Goal: Task Accomplishment & Management: Manage account settings

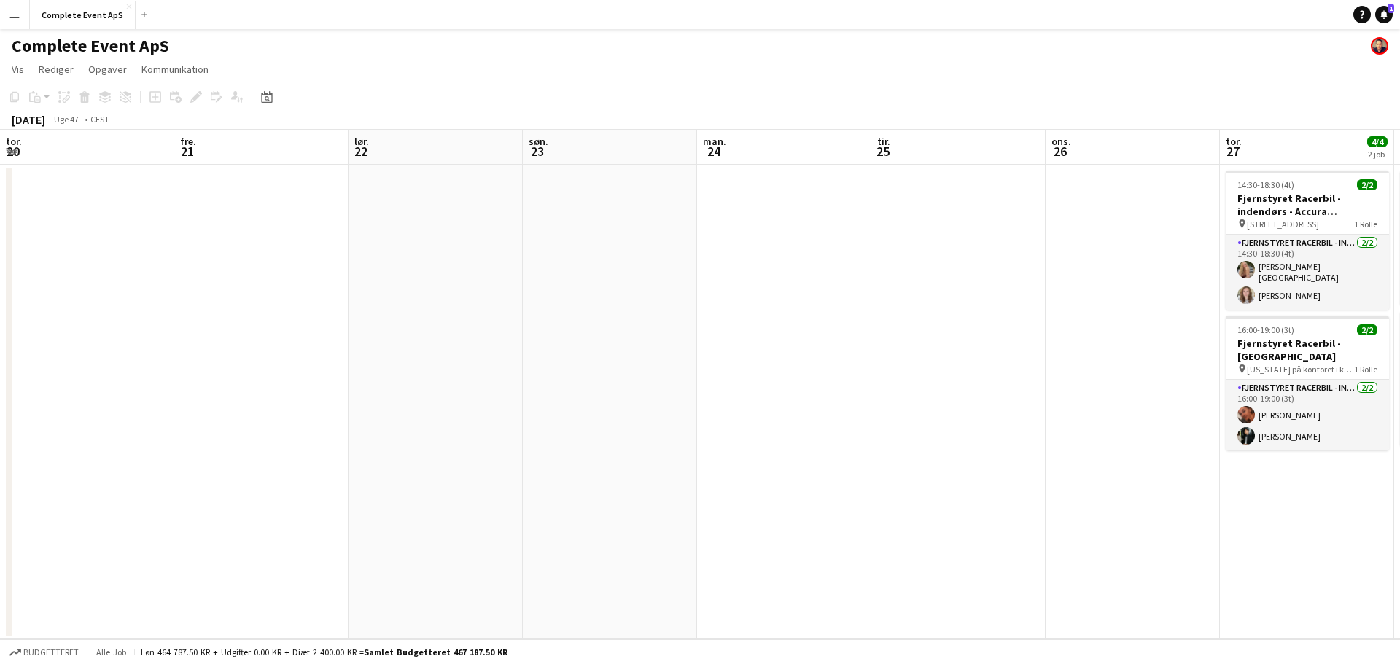
scroll to position [0, 502]
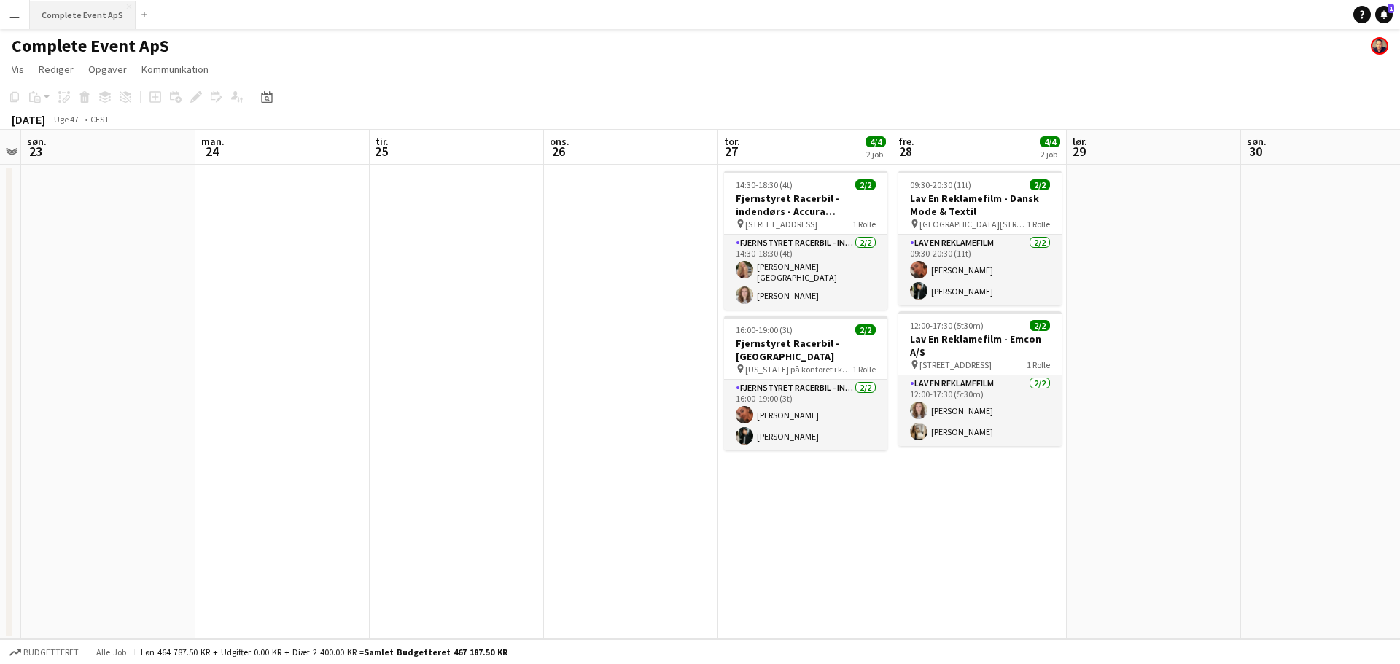
click at [63, 4] on button "Complete Event ApS Luk" at bounding box center [83, 15] width 106 height 28
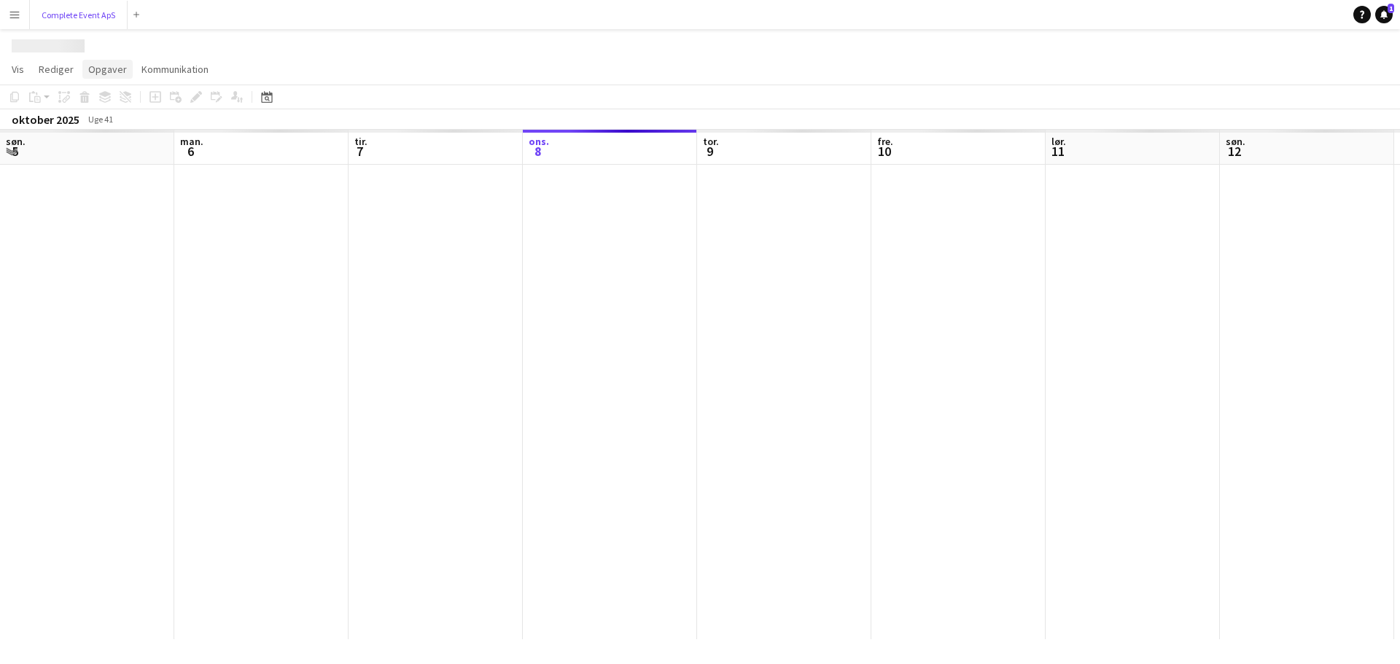
scroll to position [0, 349]
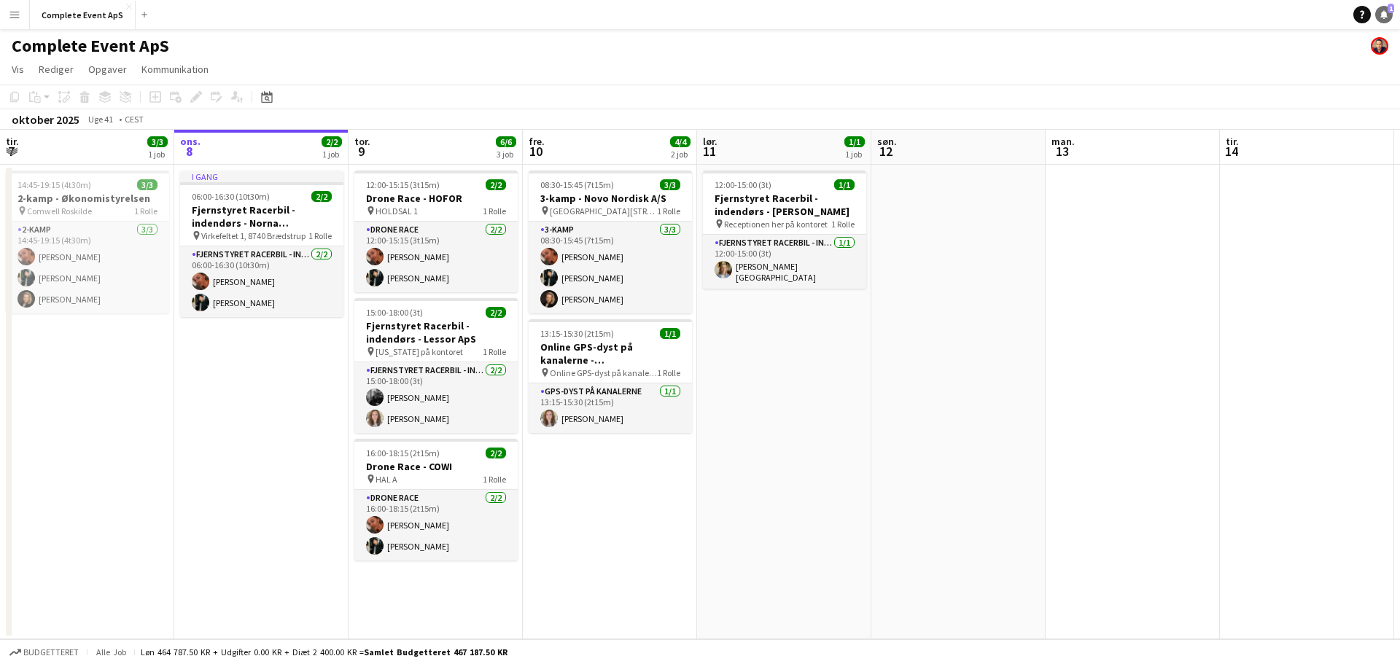
click at [1388, 19] on link "Notifikationer 1" at bounding box center [1384, 15] width 18 height 18
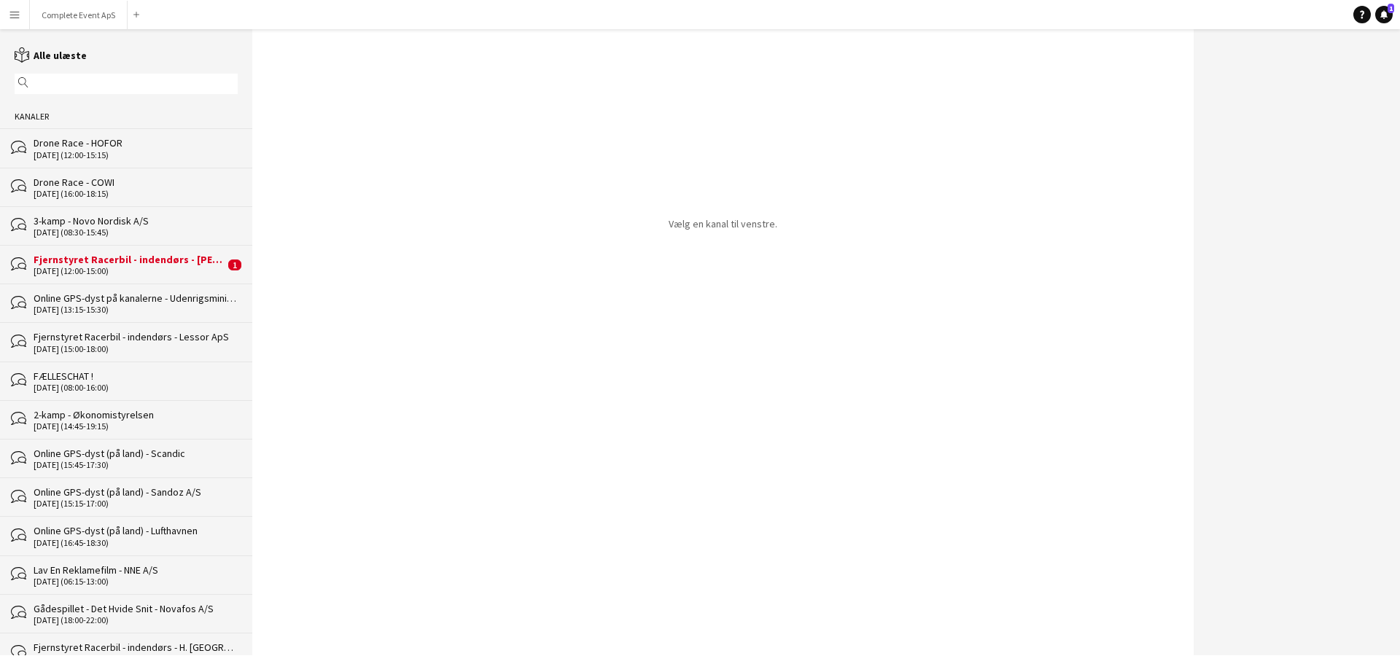
click at [133, 265] on div "Fjernstyret Racerbil - indendørs - [PERSON_NAME]" at bounding box center [129, 259] width 191 height 13
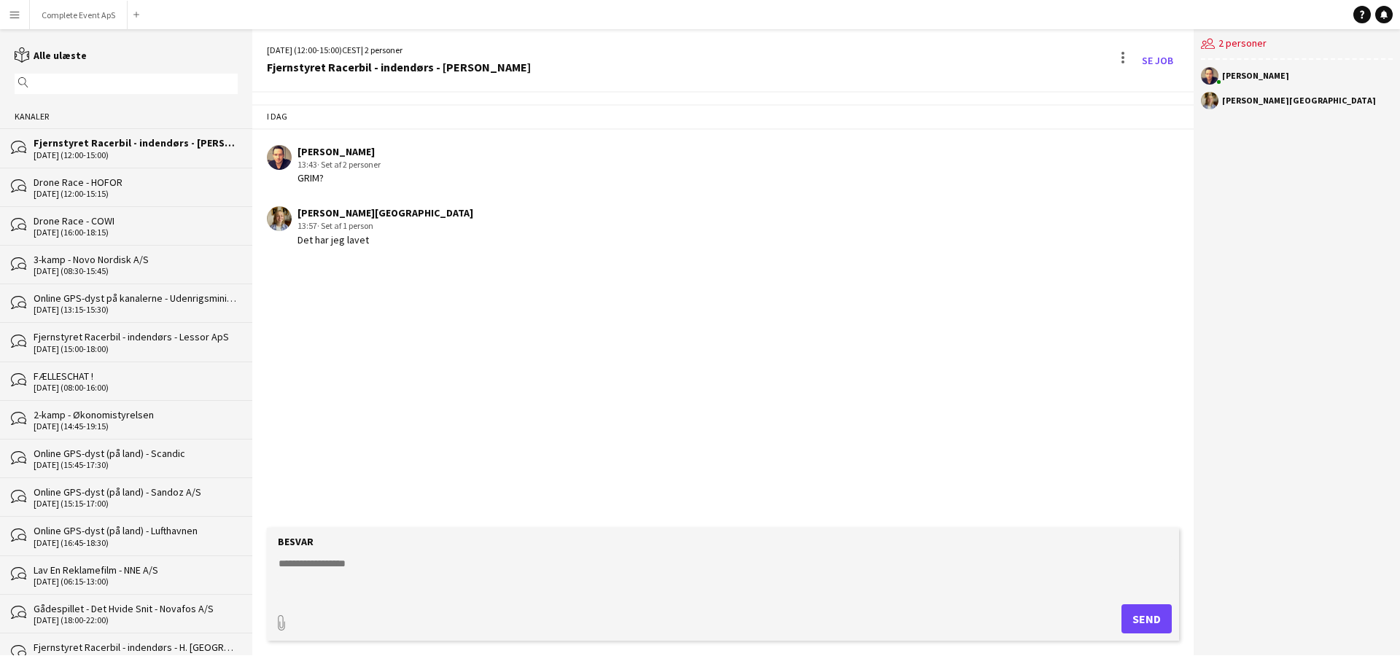
click at [376, 588] on textarea at bounding box center [726, 575] width 898 height 38
type textarea "*********"
click at [90, 15] on button "Complete Event ApS Luk" at bounding box center [79, 15] width 98 height 28
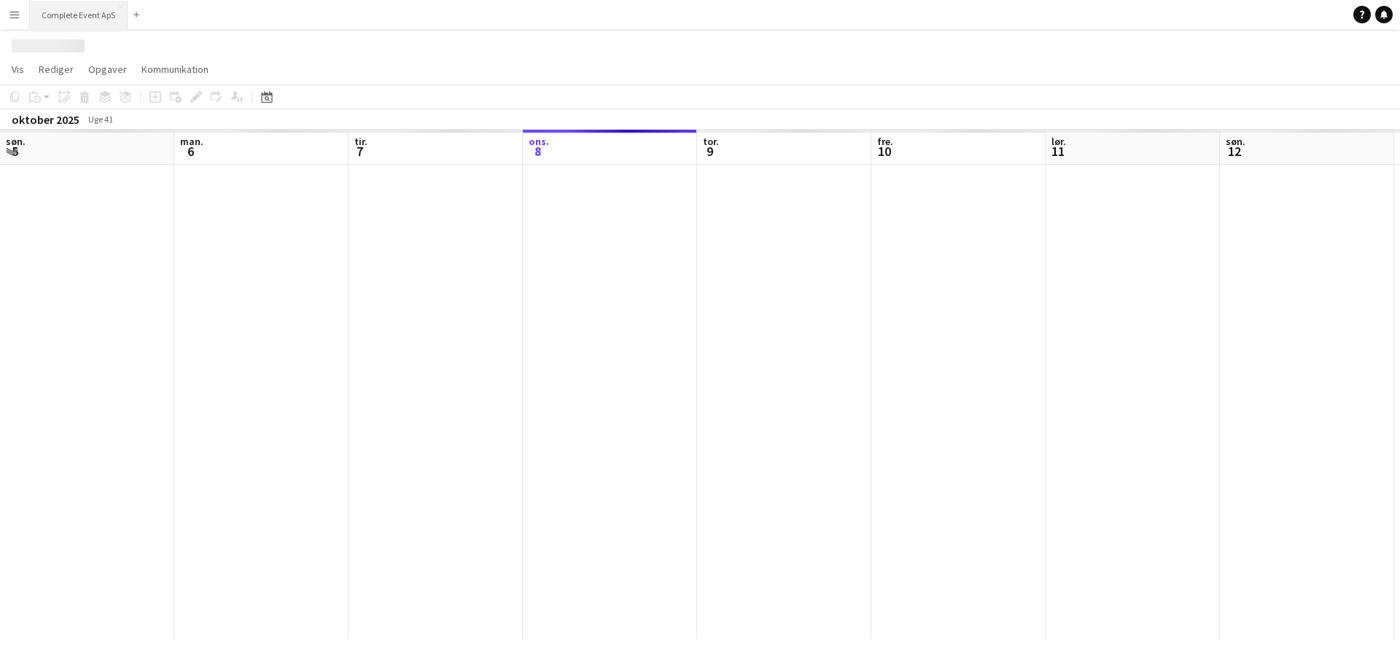
scroll to position [0, 349]
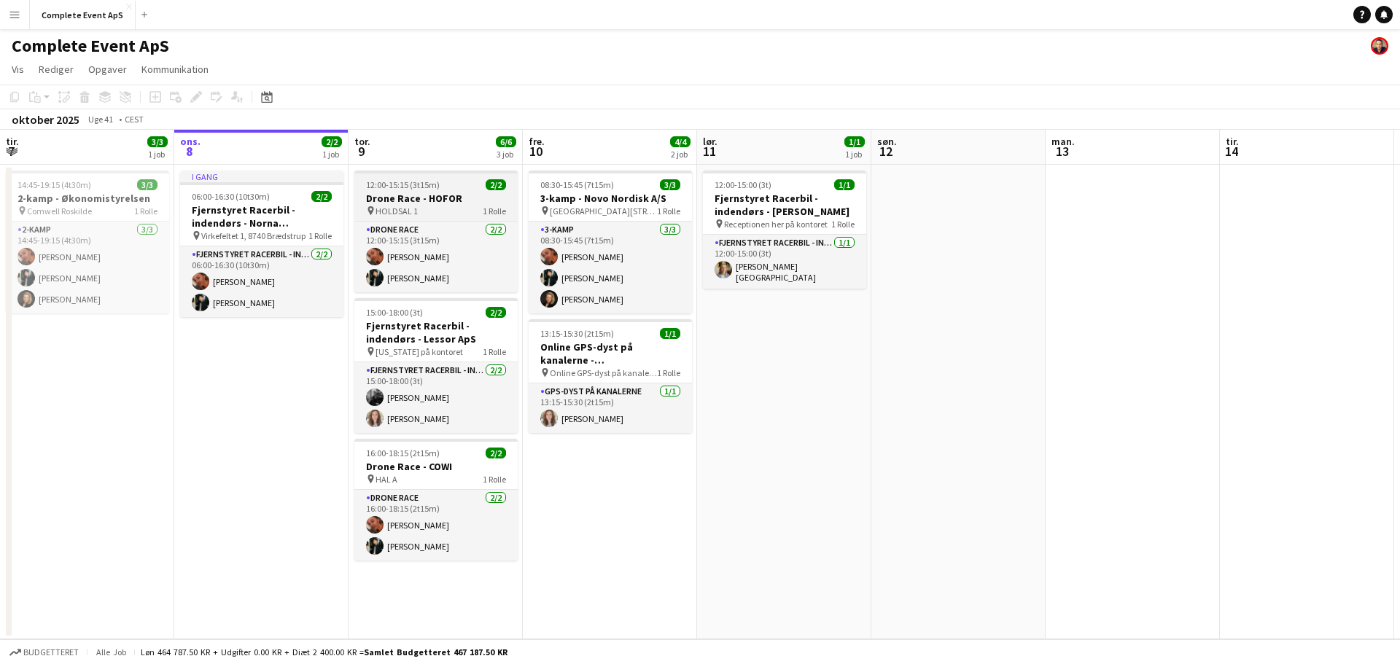
click at [451, 186] on div "12:00-15:15 (3t15m) 2/2" at bounding box center [435, 184] width 163 height 11
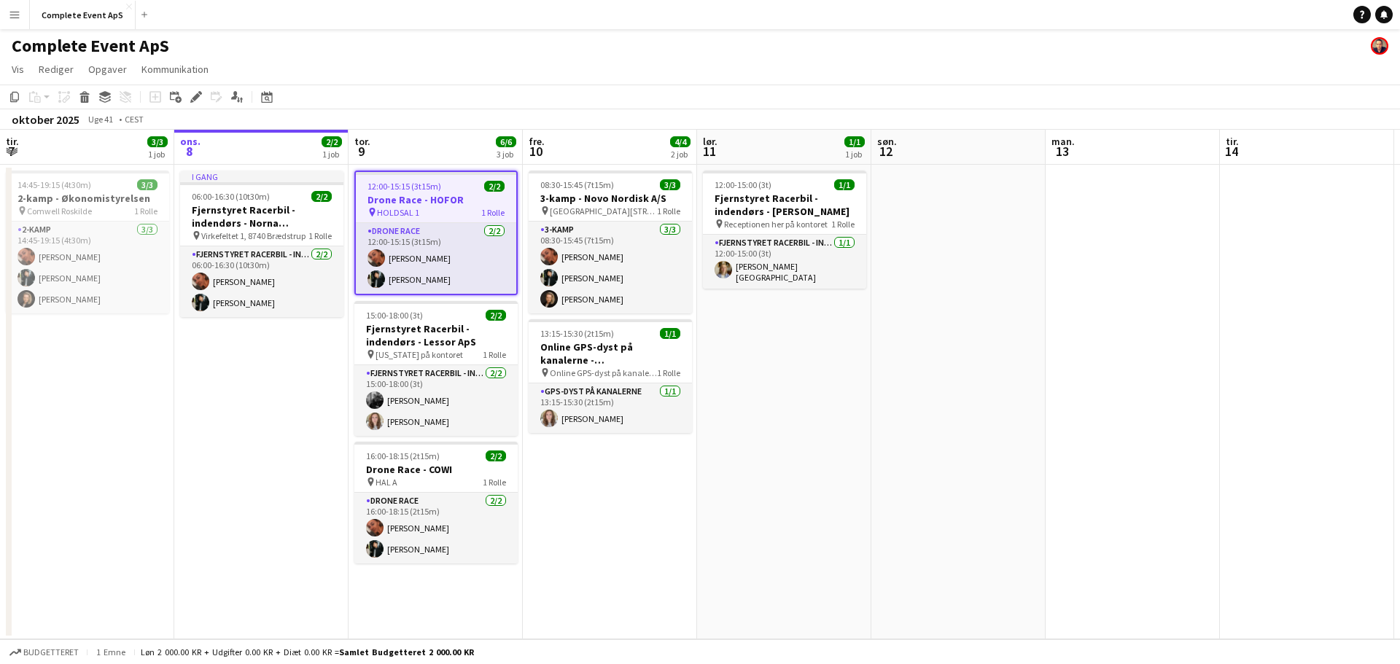
click at [451, 186] on div "12:00-15:15 (3t15m) 2/2" at bounding box center [436, 186] width 160 height 11
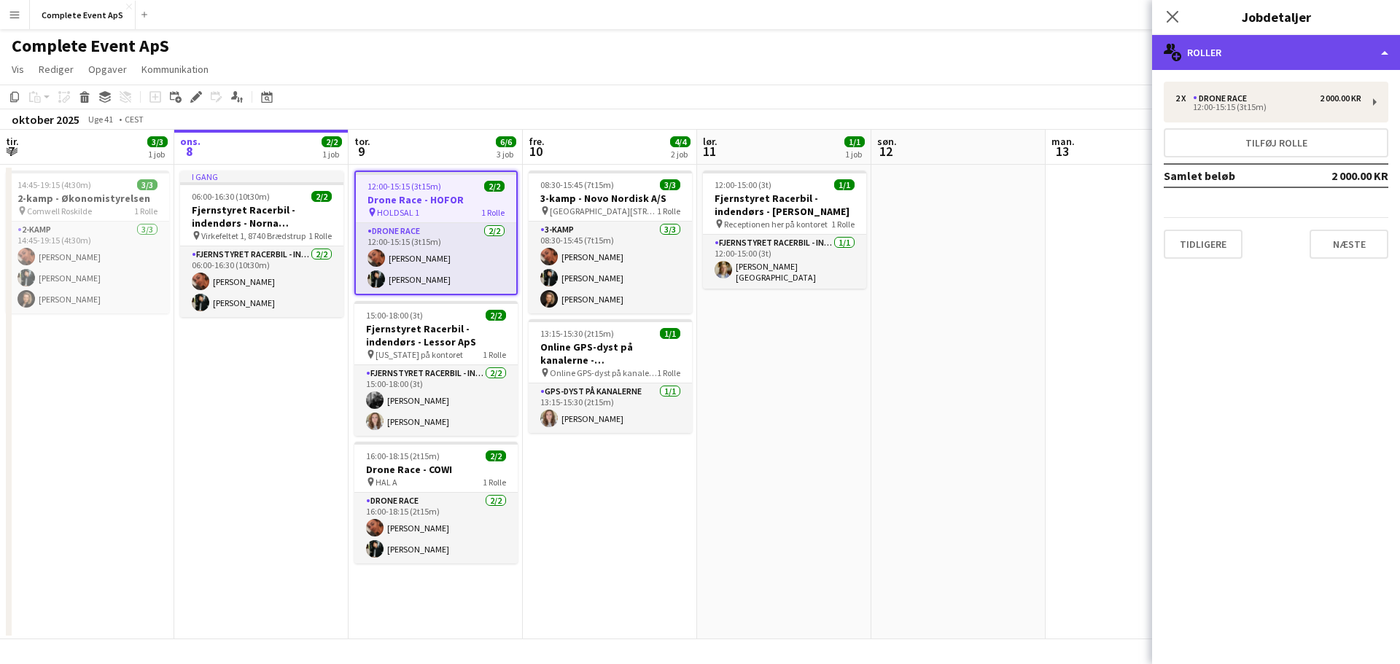
click at [1266, 47] on div "multiple-users-add Roller" at bounding box center [1276, 52] width 248 height 35
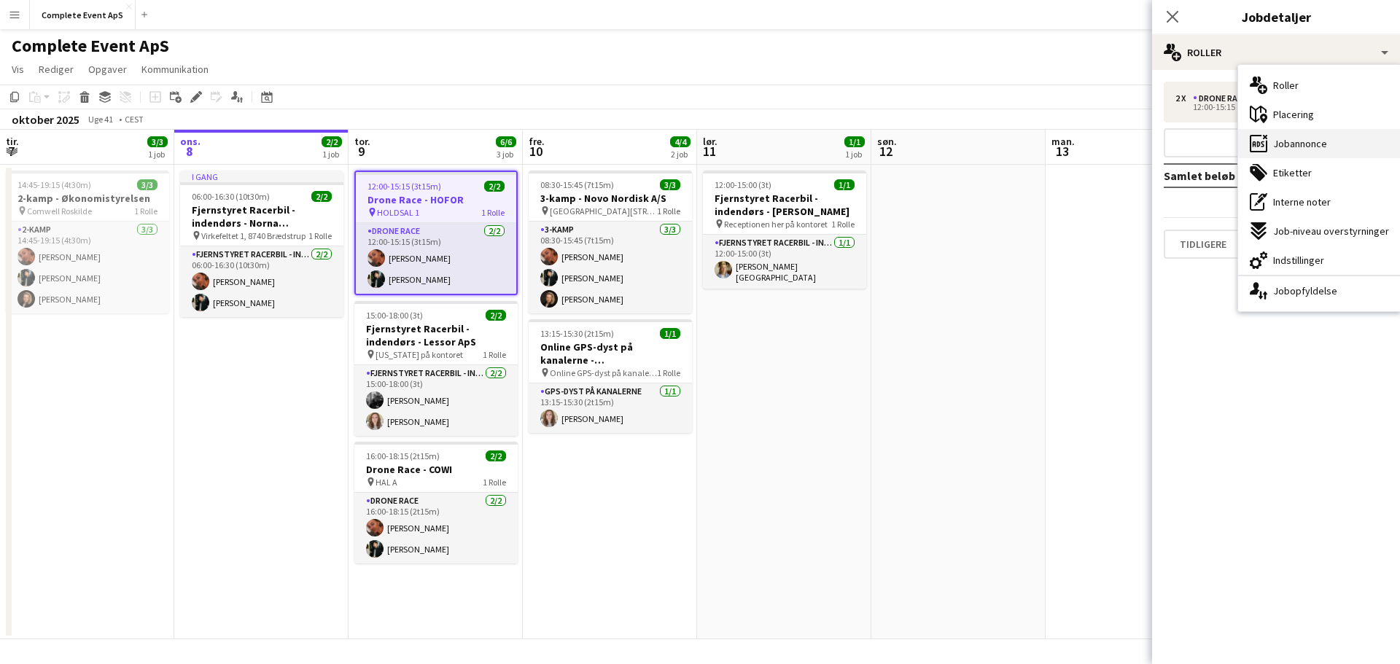
click at [1317, 134] on div "ads-window Jobannonce" at bounding box center [1319, 143] width 163 height 29
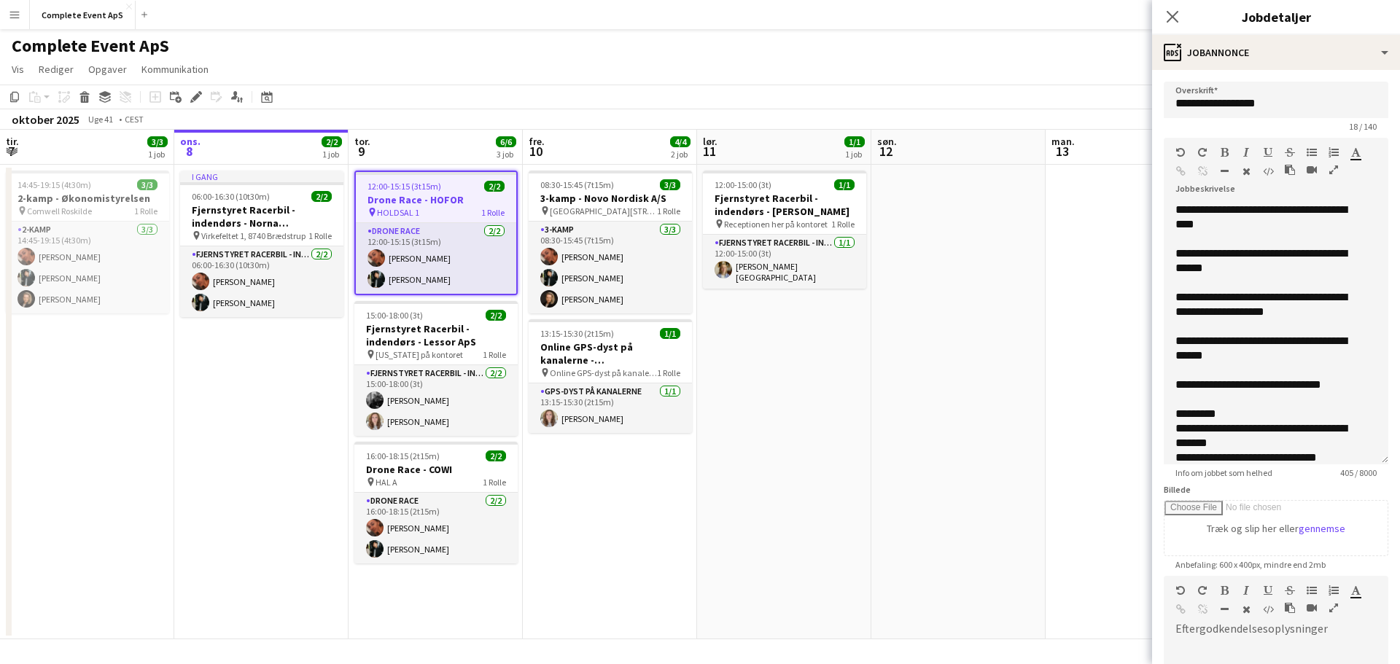
drag, startPoint x: 1371, startPoint y: 288, endPoint x: 1368, endPoint y: 480, distance: 191.8
click at [1373, 465] on div "**********" at bounding box center [1276, 334] width 225 height 262
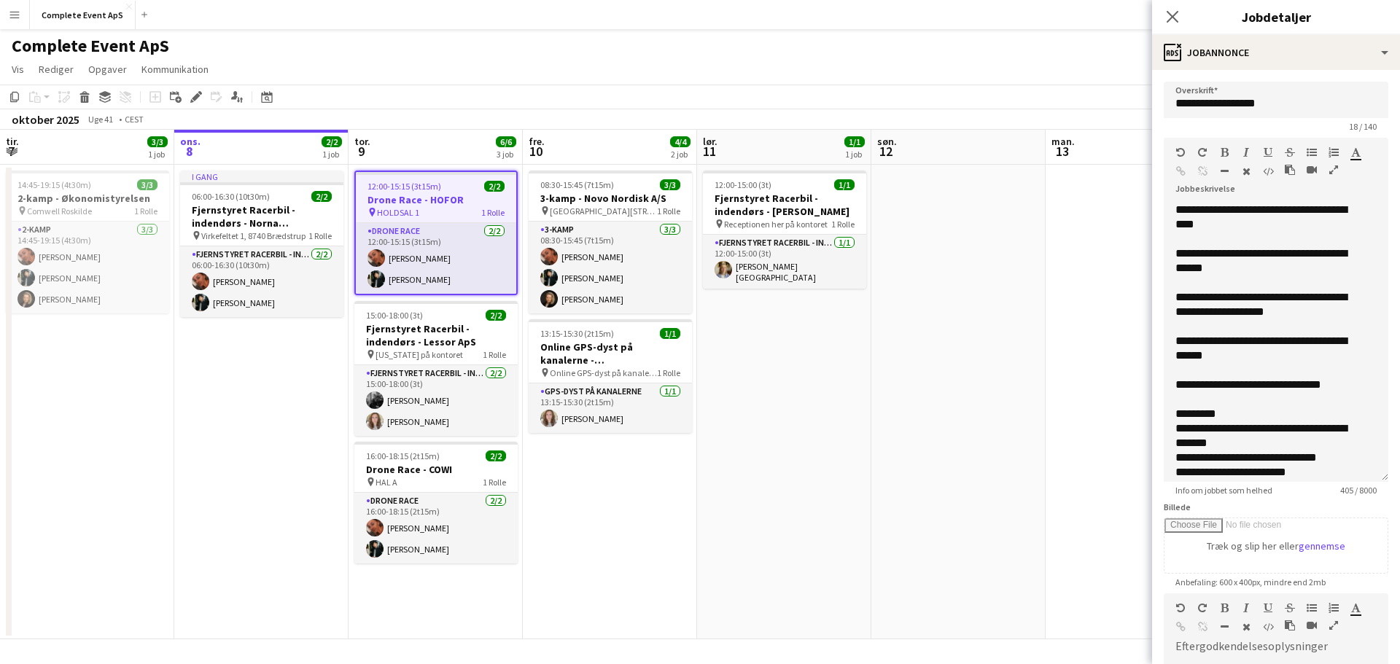
click at [947, 515] on app-date-cell at bounding box center [958, 402] width 174 height 475
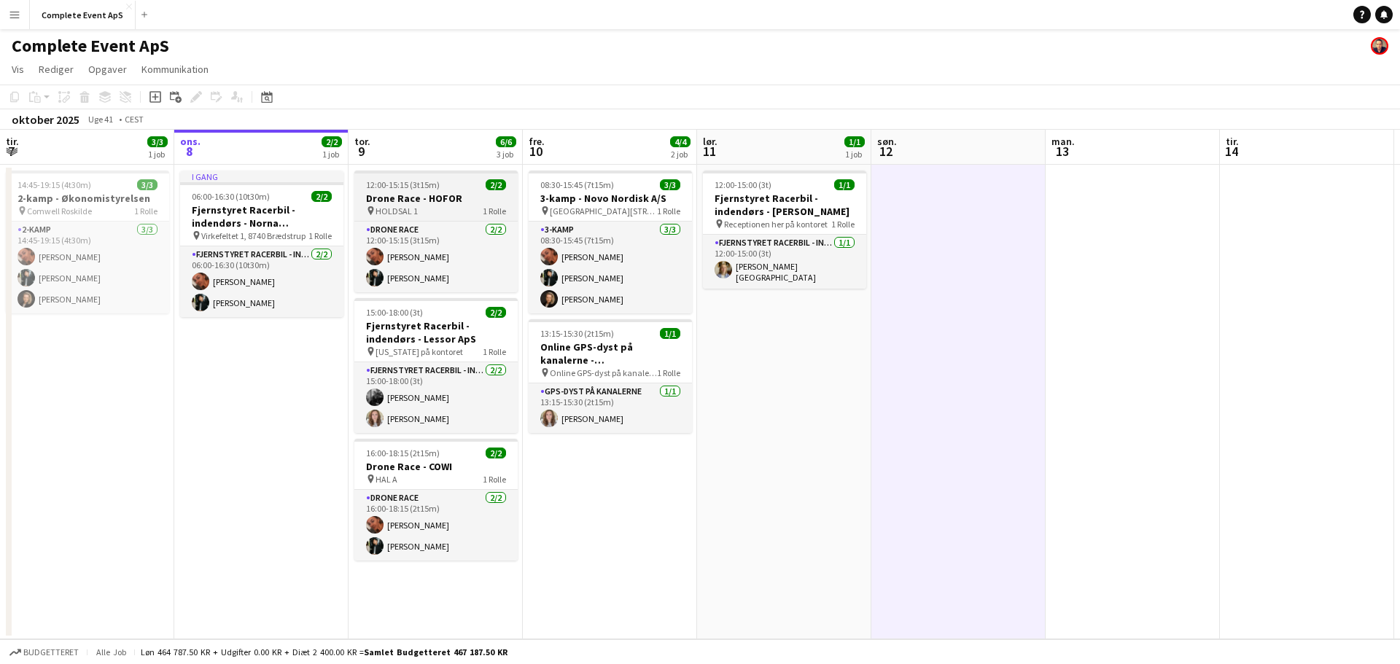
click at [432, 182] on span "12:00-15:15 (3t15m)" at bounding box center [403, 184] width 74 height 11
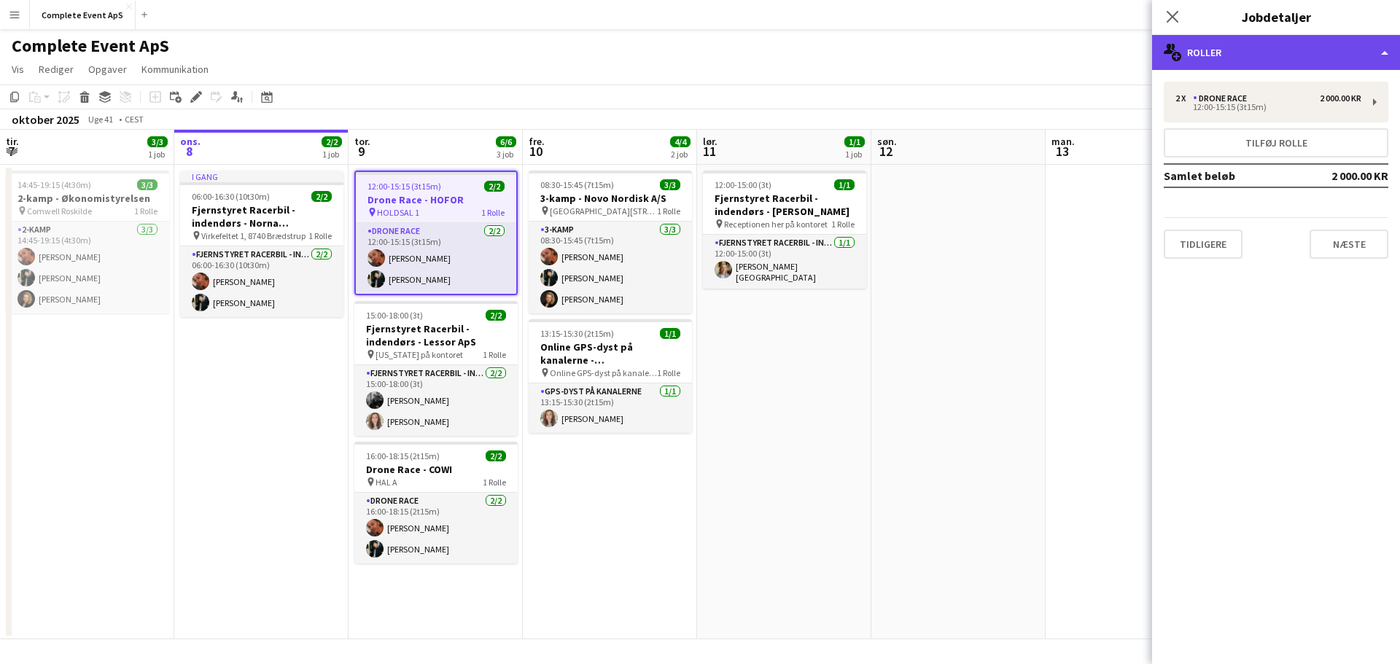
click at [1312, 54] on div "multiple-users-add Roller" at bounding box center [1276, 52] width 248 height 35
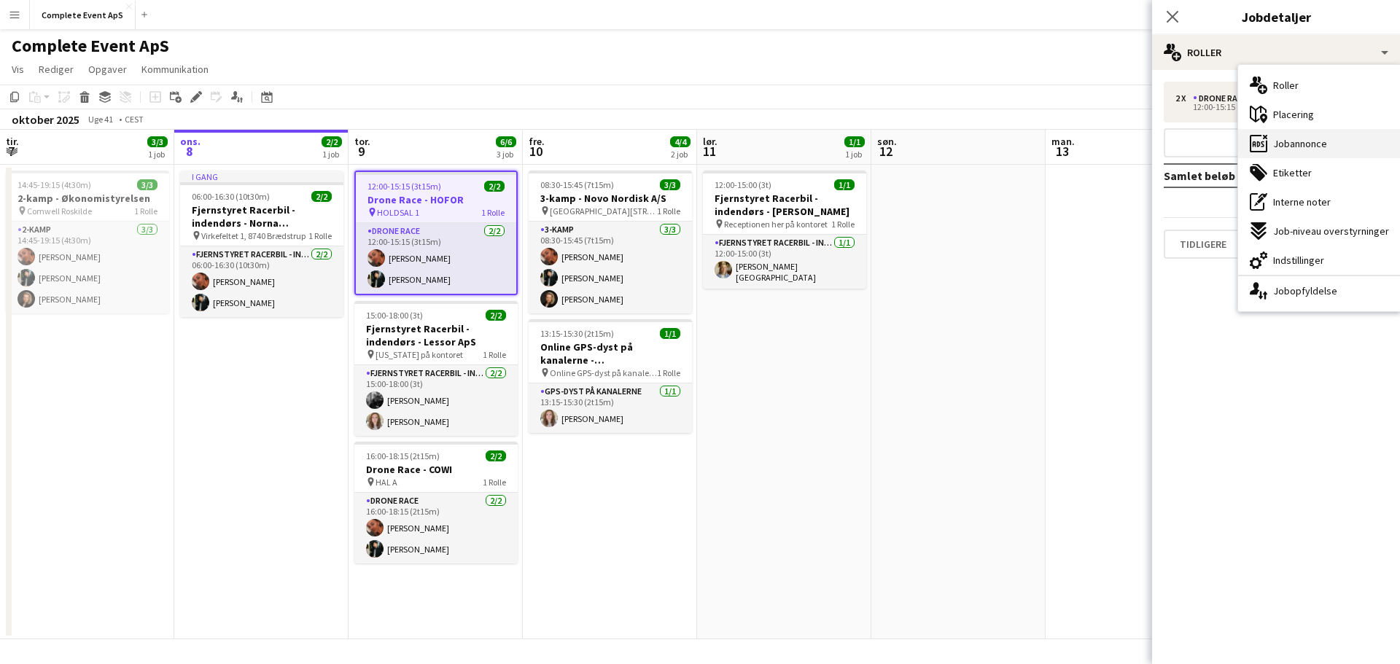
click at [1315, 141] on span "Jobannonce" at bounding box center [1300, 143] width 54 height 13
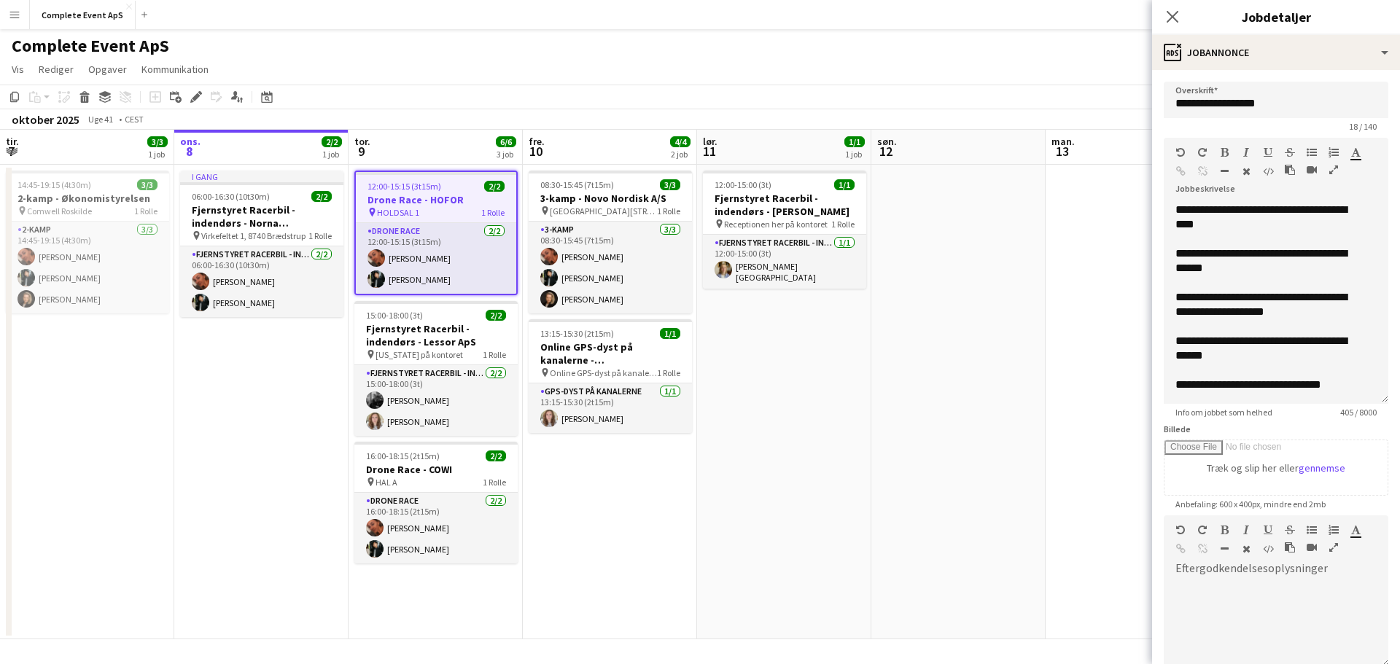
drag, startPoint x: 1360, startPoint y: 300, endPoint x: 1360, endPoint y: 465, distance: 164.8
click at [1361, 418] on app-form-group "**********" at bounding box center [1276, 278] width 225 height 280
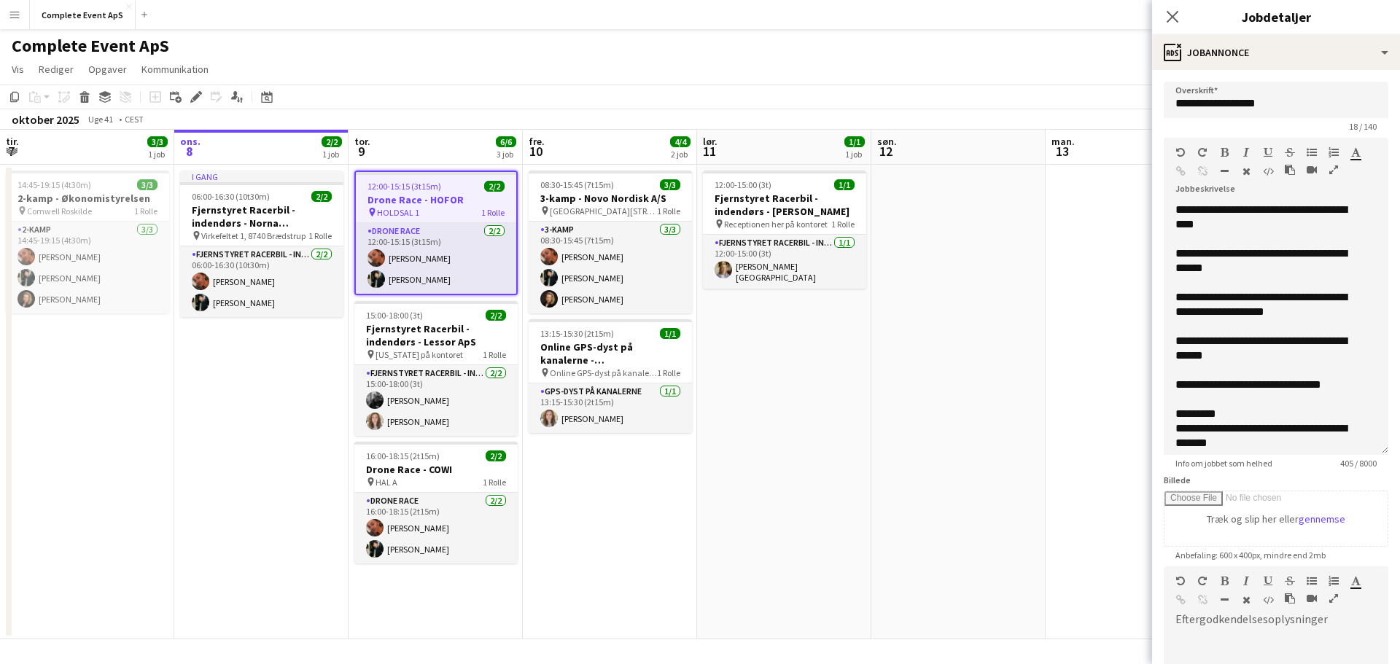
click at [790, 448] on app-date-cell "12:00-15:00 (3t) 1/1 Fjernstyret Racerbil - indendørs - [PERSON_NAME] pin Recep…" at bounding box center [784, 402] width 174 height 475
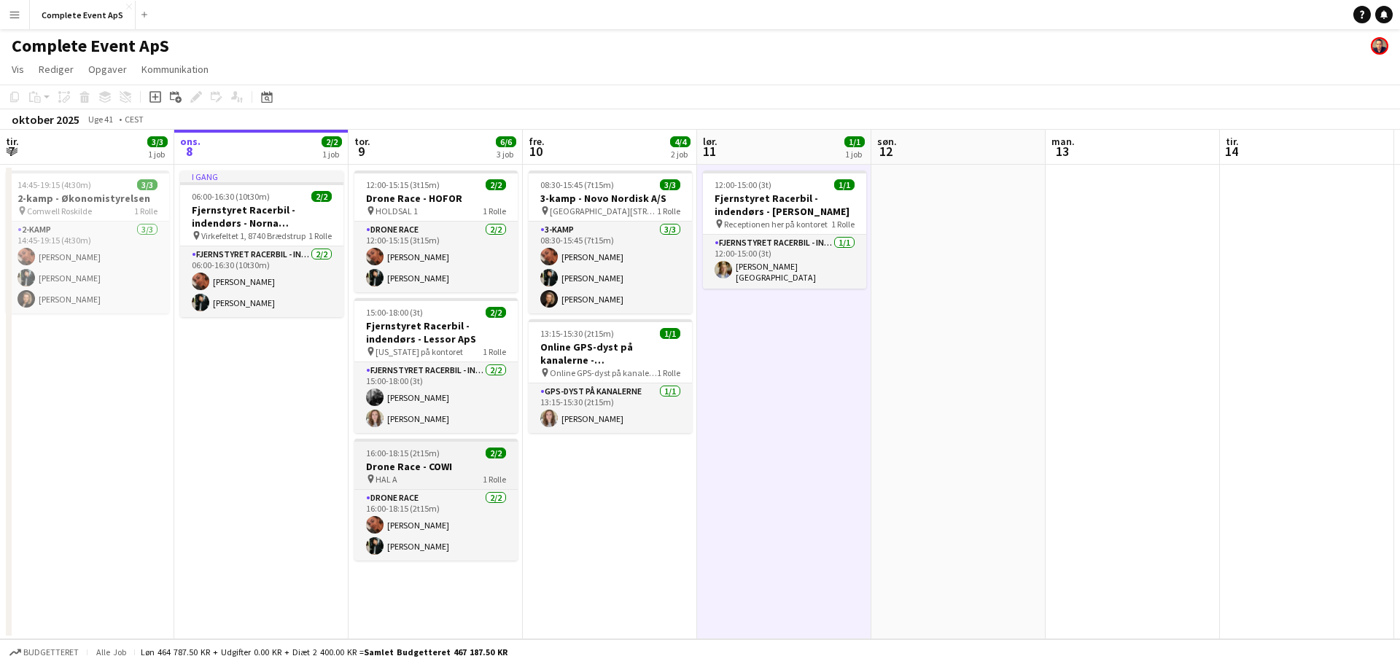
click at [438, 458] on span "16:00-18:15 (2t15m)" at bounding box center [403, 453] width 74 height 11
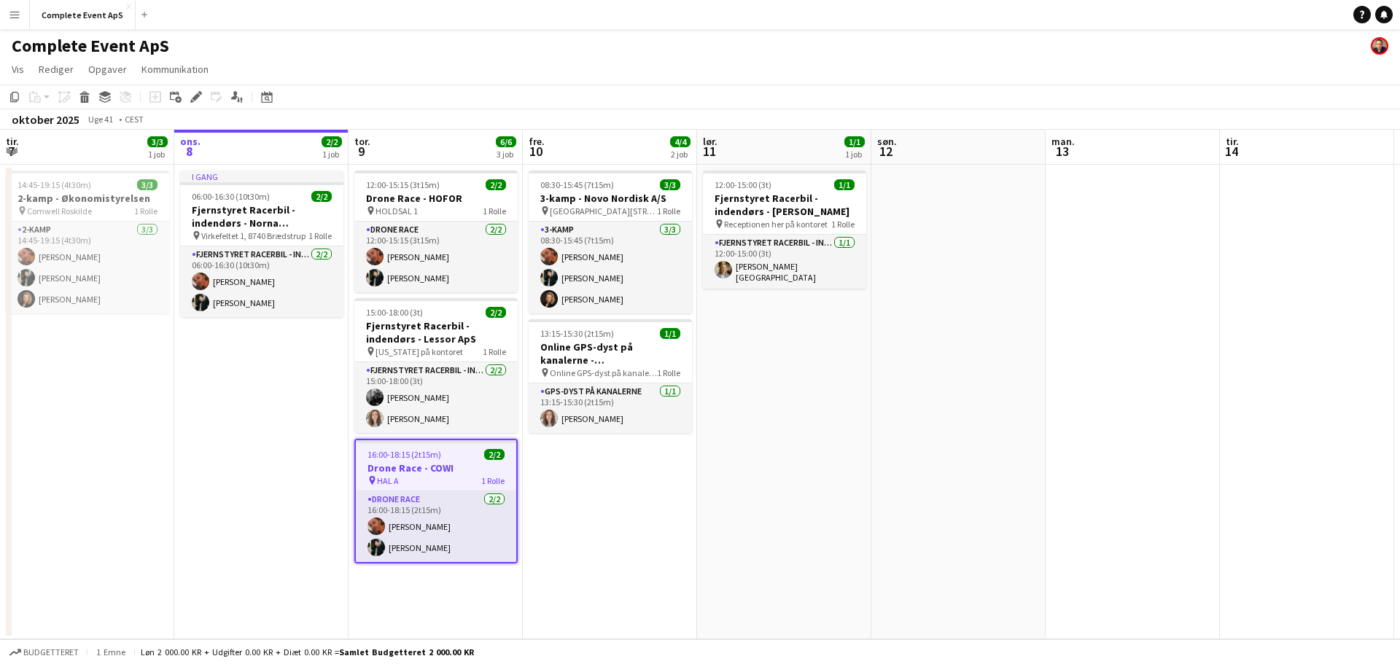
click at [438, 458] on span "16:00-18:15 (2t15m)" at bounding box center [405, 454] width 74 height 11
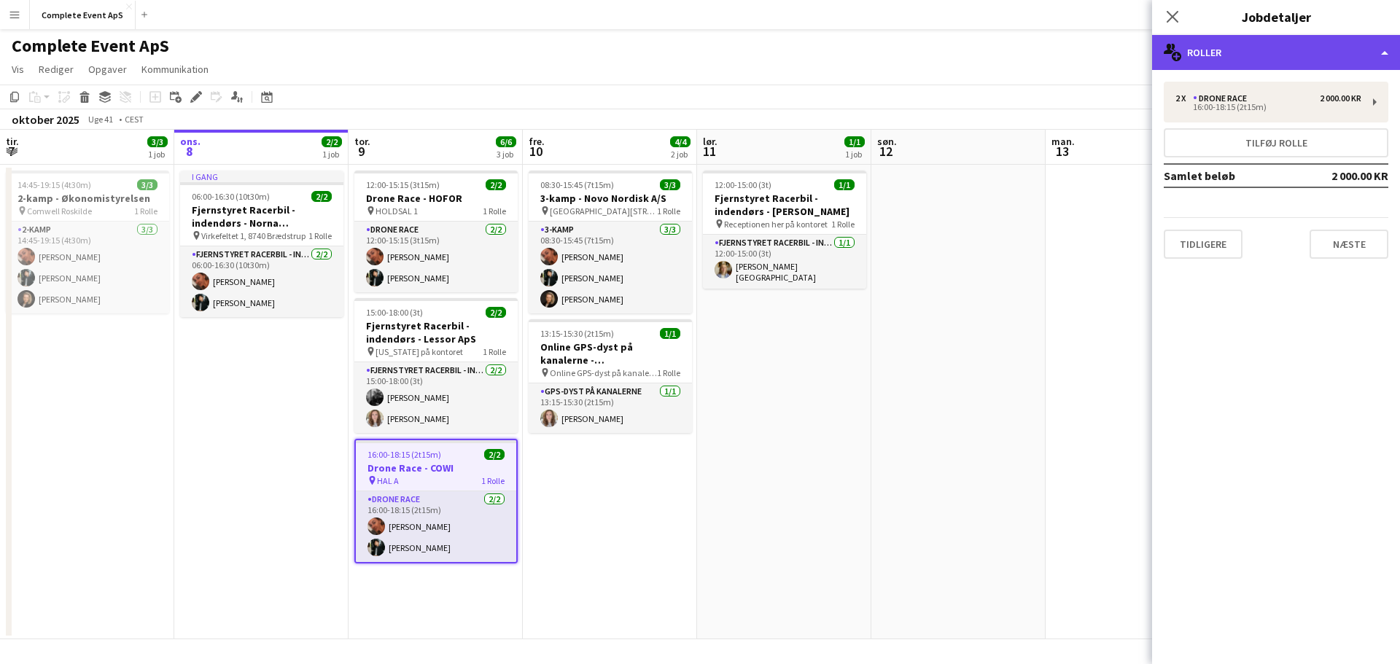
click at [1237, 62] on div "multiple-users-add Roller" at bounding box center [1276, 52] width 248 height 35
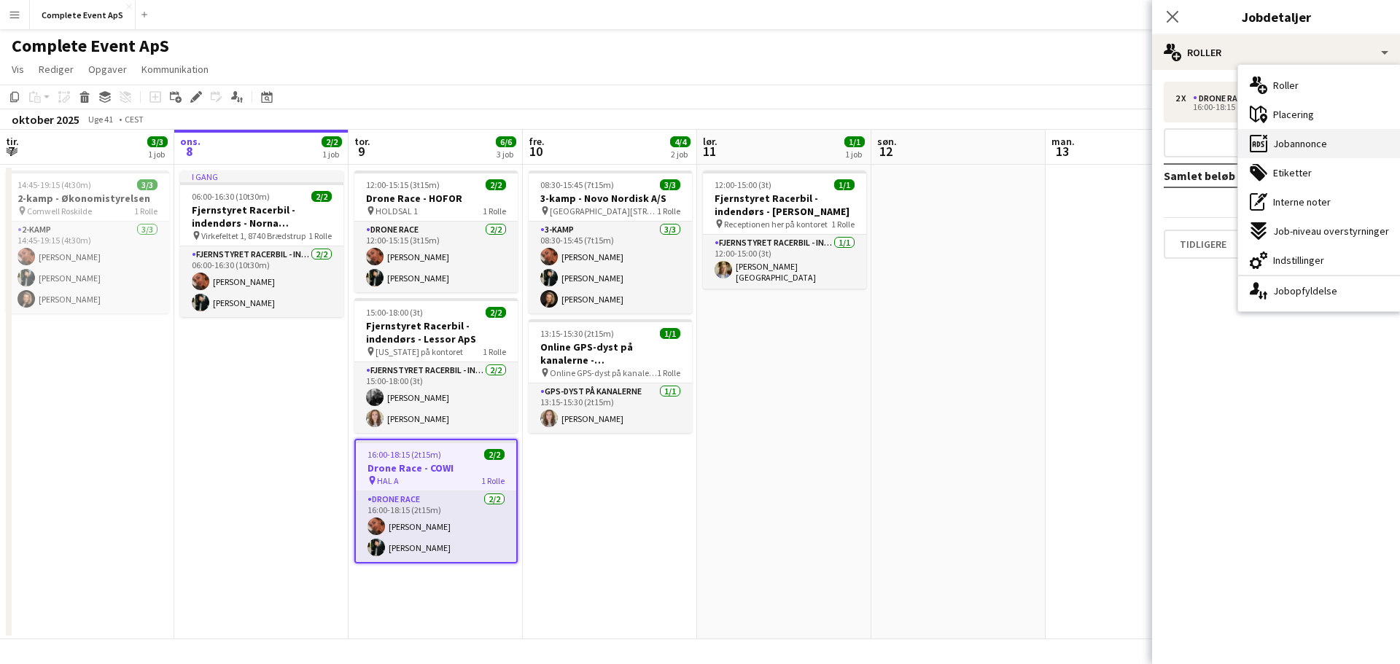
click at [1274, 141] on span "Jobannonce" at bounding box center [1300, 143] width 54 height 13
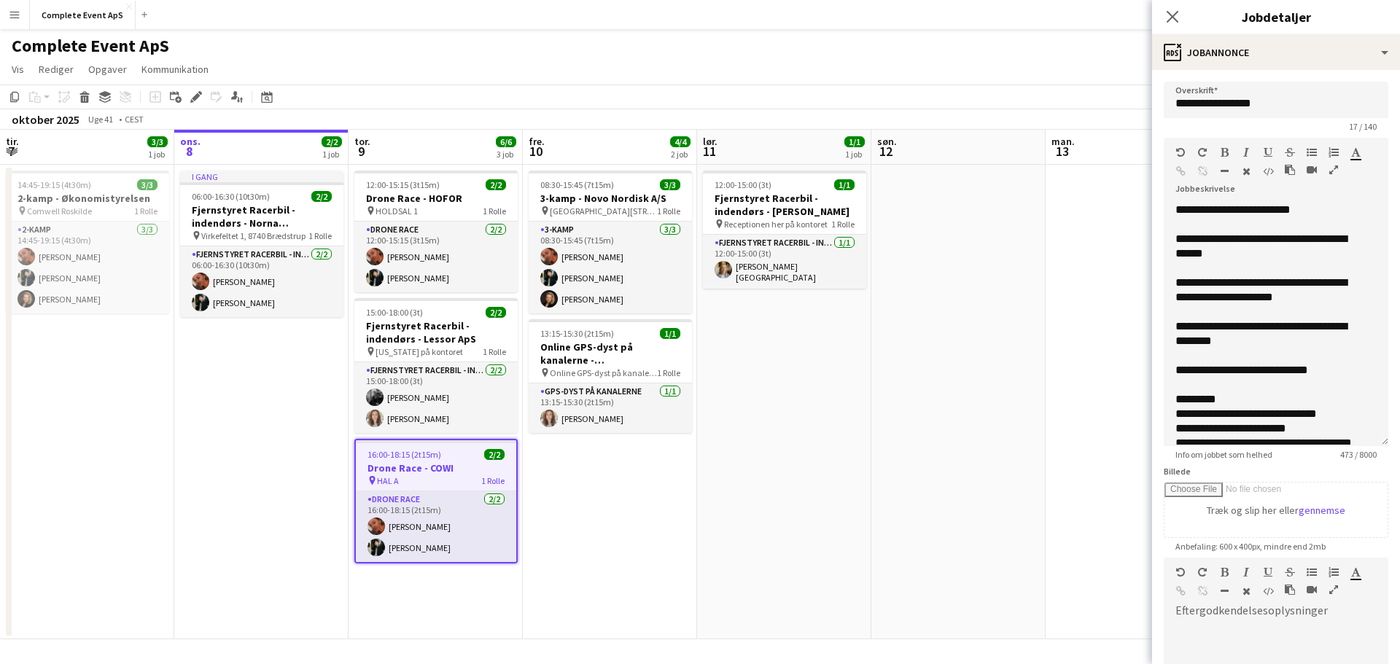
drag, startPoint x: 1361, startPoint y: 301, endPoint x: 1374, endPoint y: 472, distance: 171.1
click at [1374, 460] on app-form-group "**********" at bounding box center [1276, 299] width 225 height 322
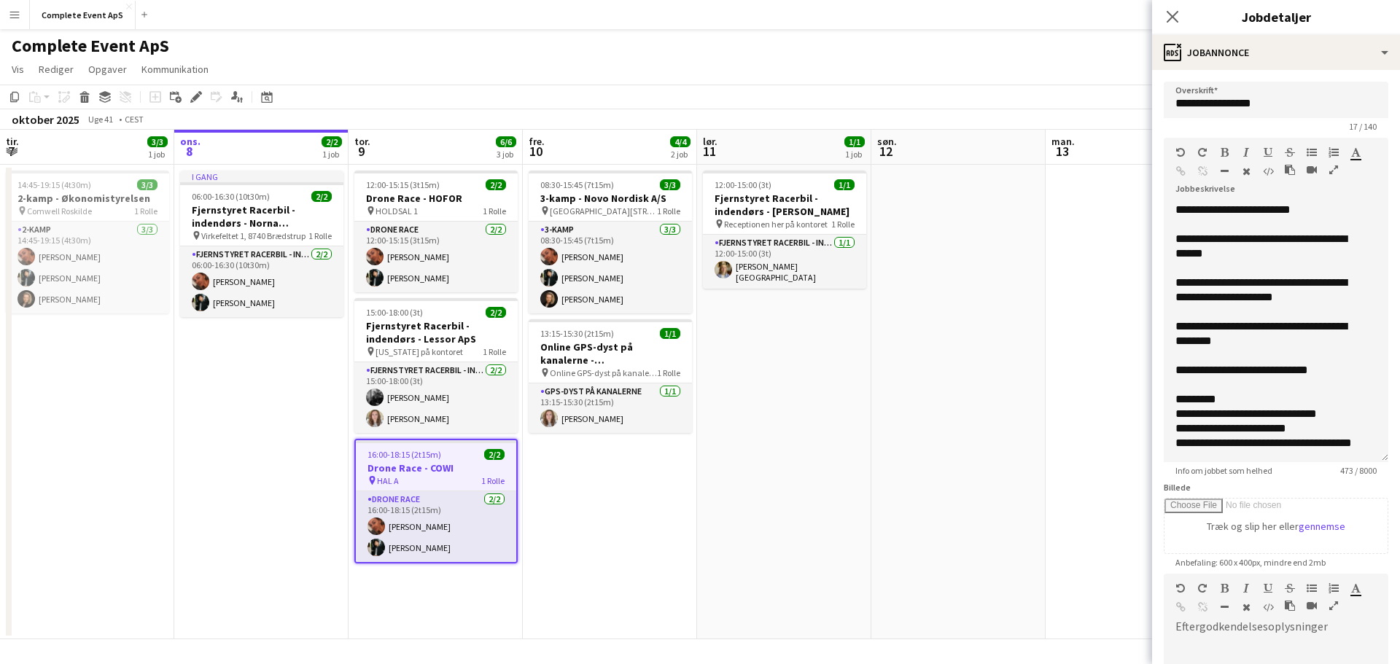
click at [940, 431] on app-date-cell at bounding box center [958, 402] width 174 height 475
